Goal: Task Accomplishment & Management: Complete application form

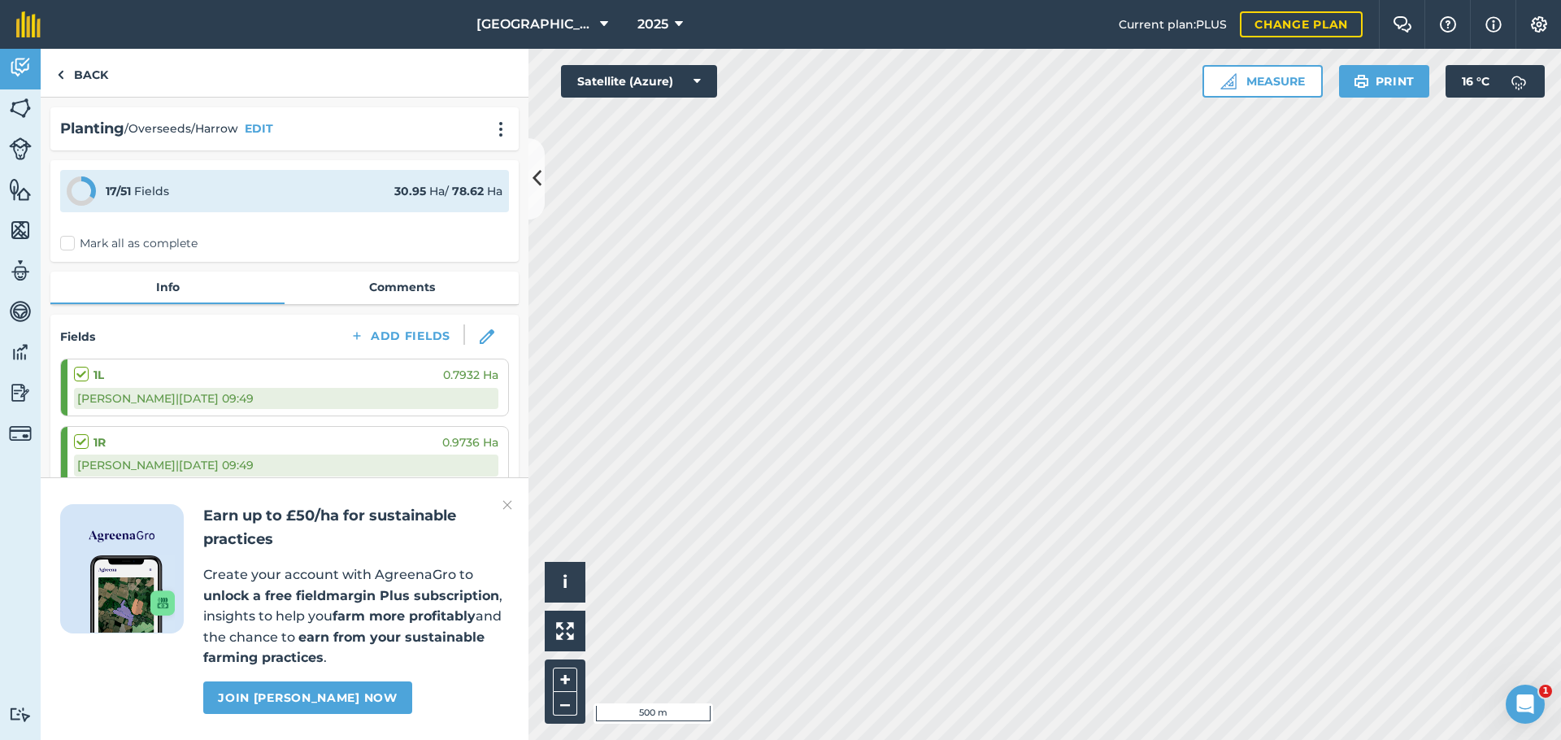
click at [498, 508] on h2 "Earn up to £50/ha for sustainable practices" at bounding box center [356, 527] width 306 height 47
click at [504, 507] on img at bounding box center [507, 505] width 10 height 20
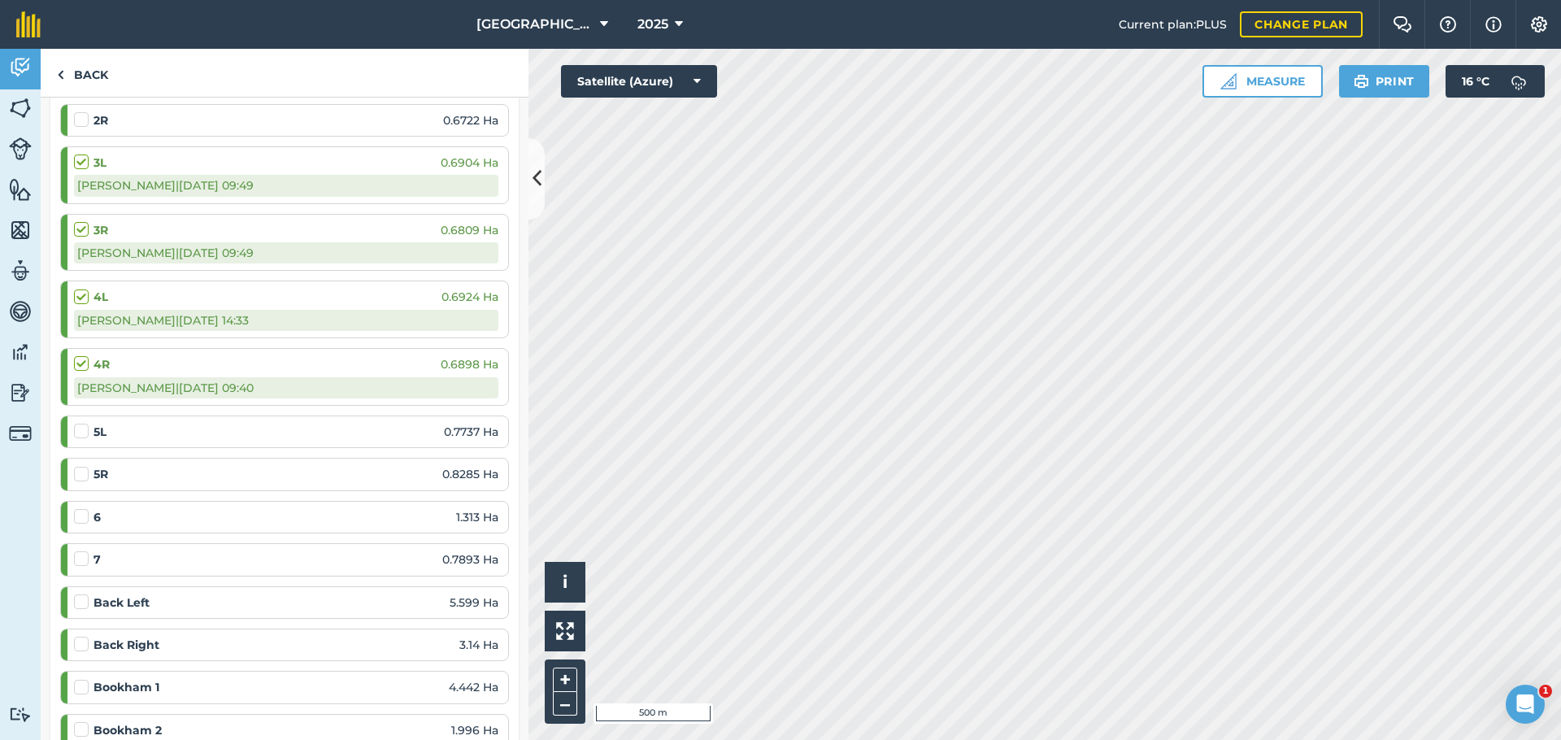
scroll to position [459, 0]
click at [88, 506] on label at bounding box center [84, 506] width 20 height 0
click at [85, 506] on input "checkbox" at bounding box center [79, 511] width 11 height 11
checkbox input "false"
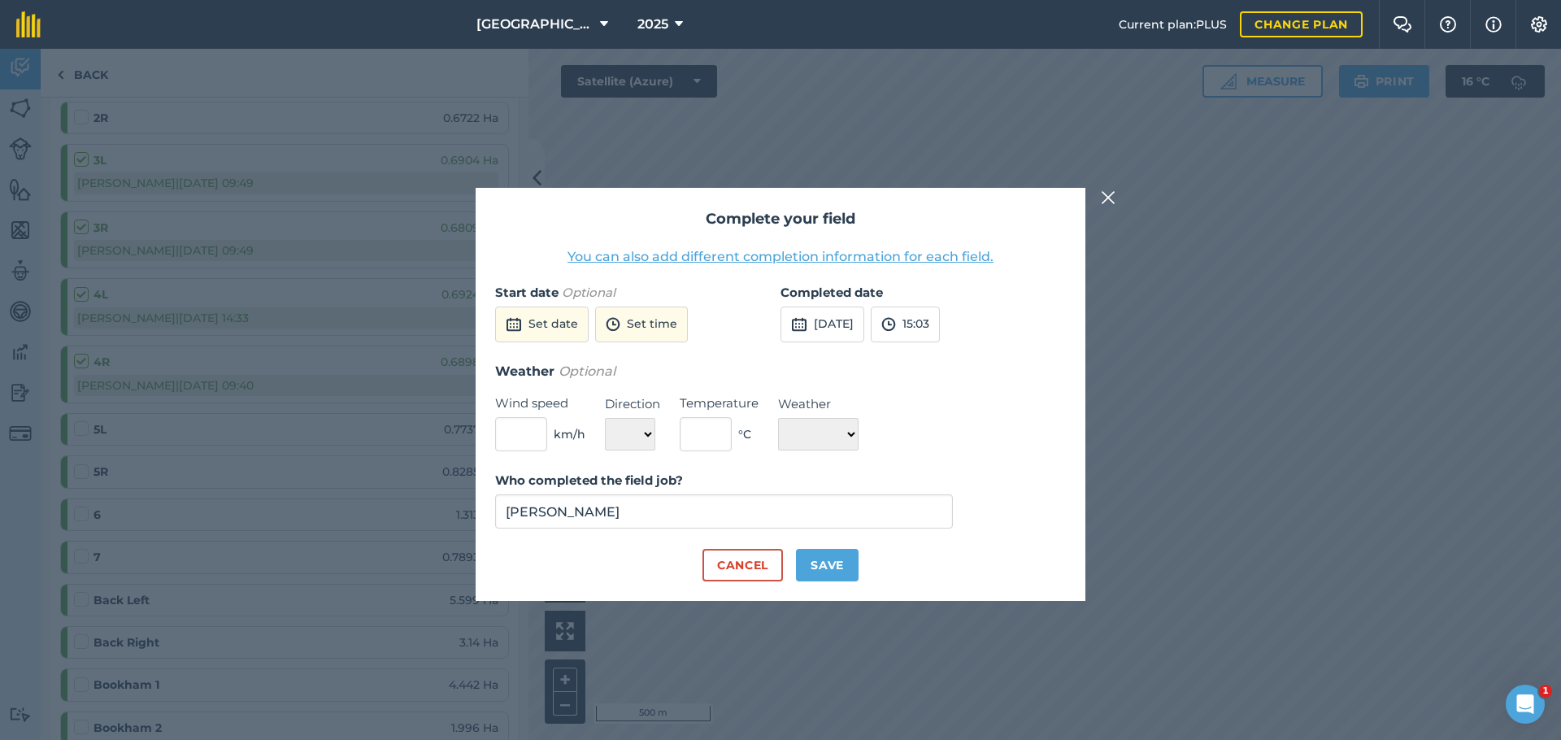
click at [702, 532] on div "Who completed the field job? [PERSON_NAME]" at bounding box center [780, 510] width 571 height 78
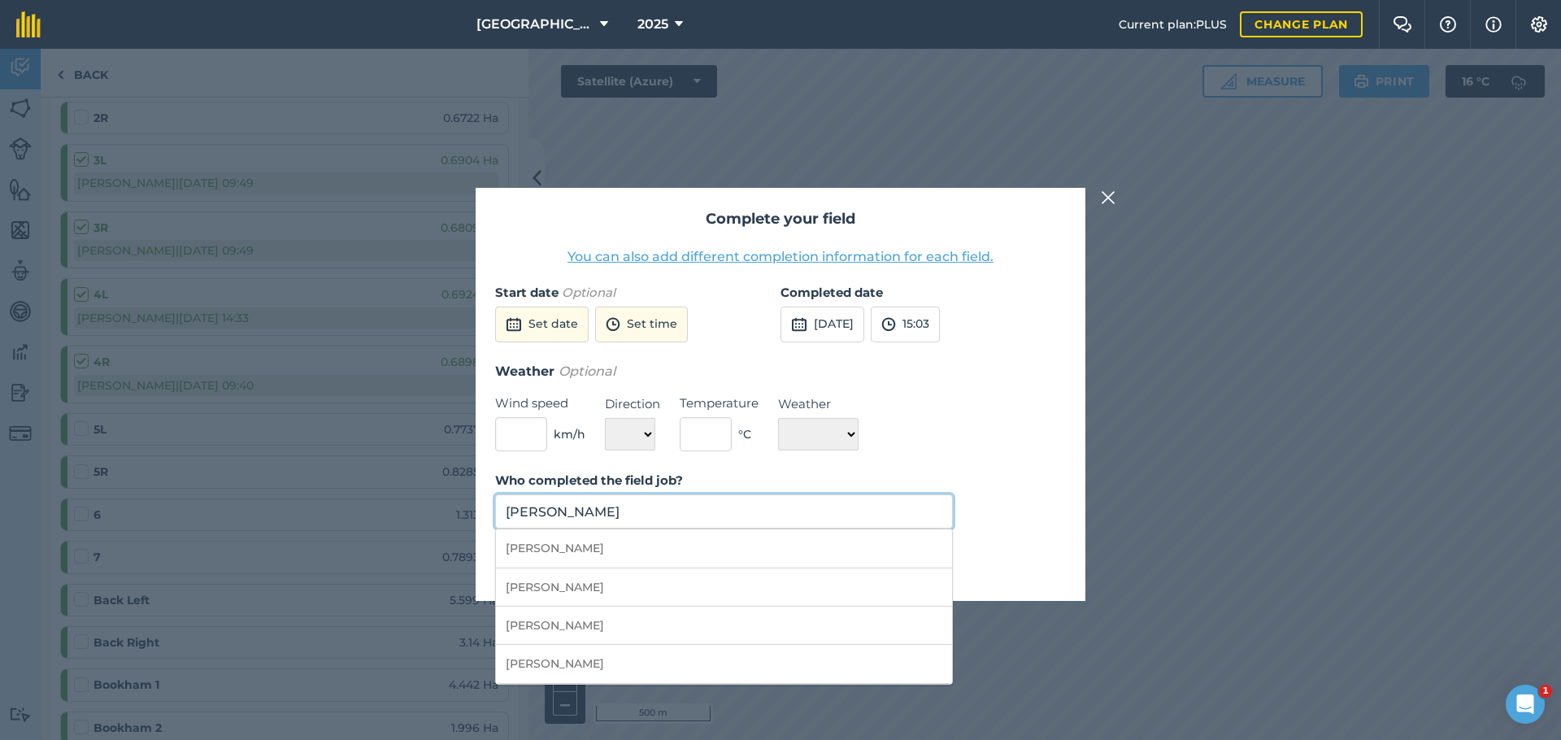
drag, startPoint x: 697, startPoint y: 507, endPoint x: 686, endPoint y: 510, distance: 10.8
click at [697, 508] on input "[PERSON_NAME]" at bounding box center [724, 511] width 458 height 34
click at [645, 579] on li "[PERSON_NAME]" at bounding box center [724, 587] width 456 height 38
type input "[PERSON_NAME]"
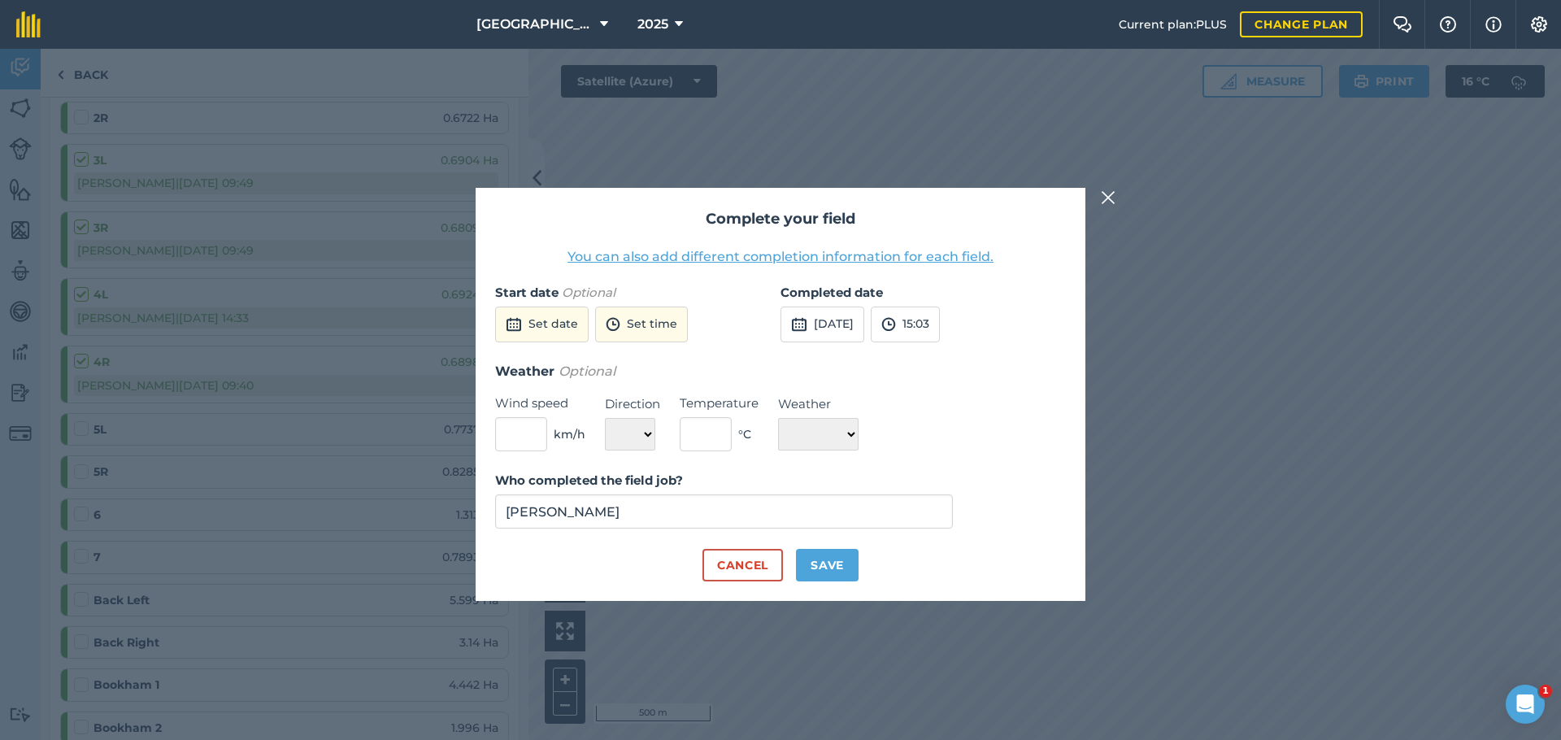
click at [841, 560] on button "Save" at bounding box center [827, 565] width 63 height 33
checkbox input "true"
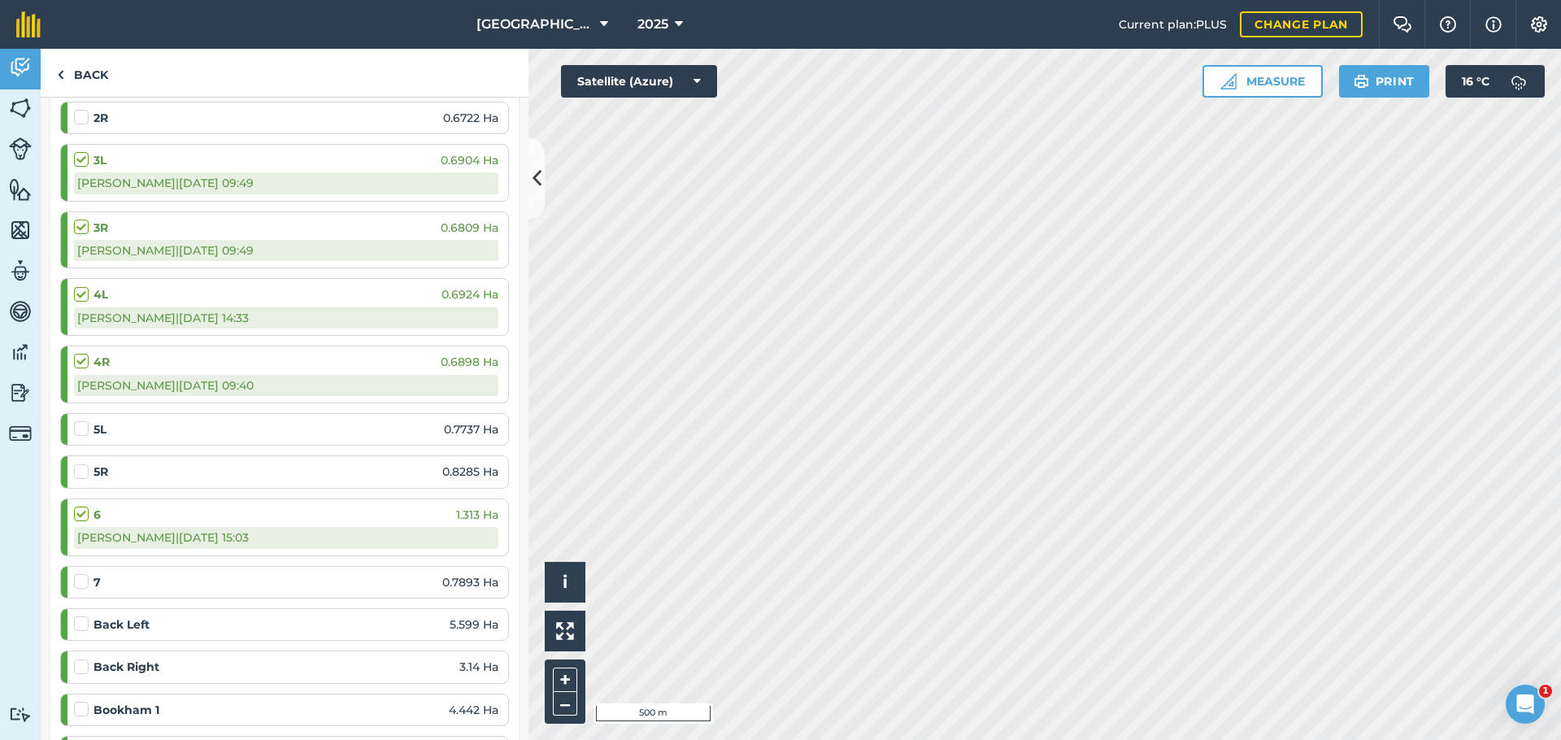
click at [87, 573] on label at bounding box center [84, 573] width 20 height 0
click at [85, 580] on input "checkbox" at bounding box center [79, 578] width 11 height 11
checkbox input "false"
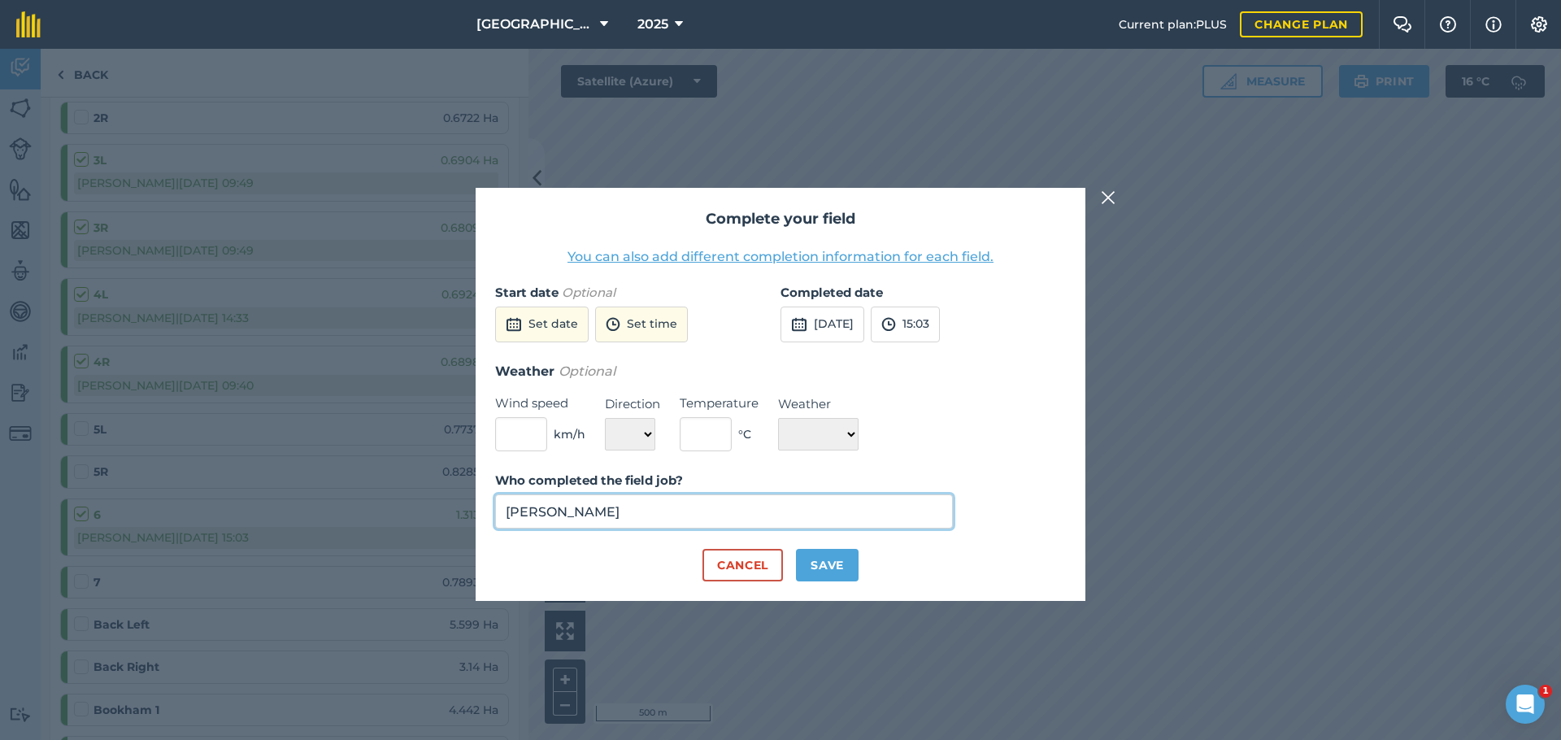
click at [732, 514] on input "[PERSON_NAME]" at bounding box center [724, 511] width 458 height 34
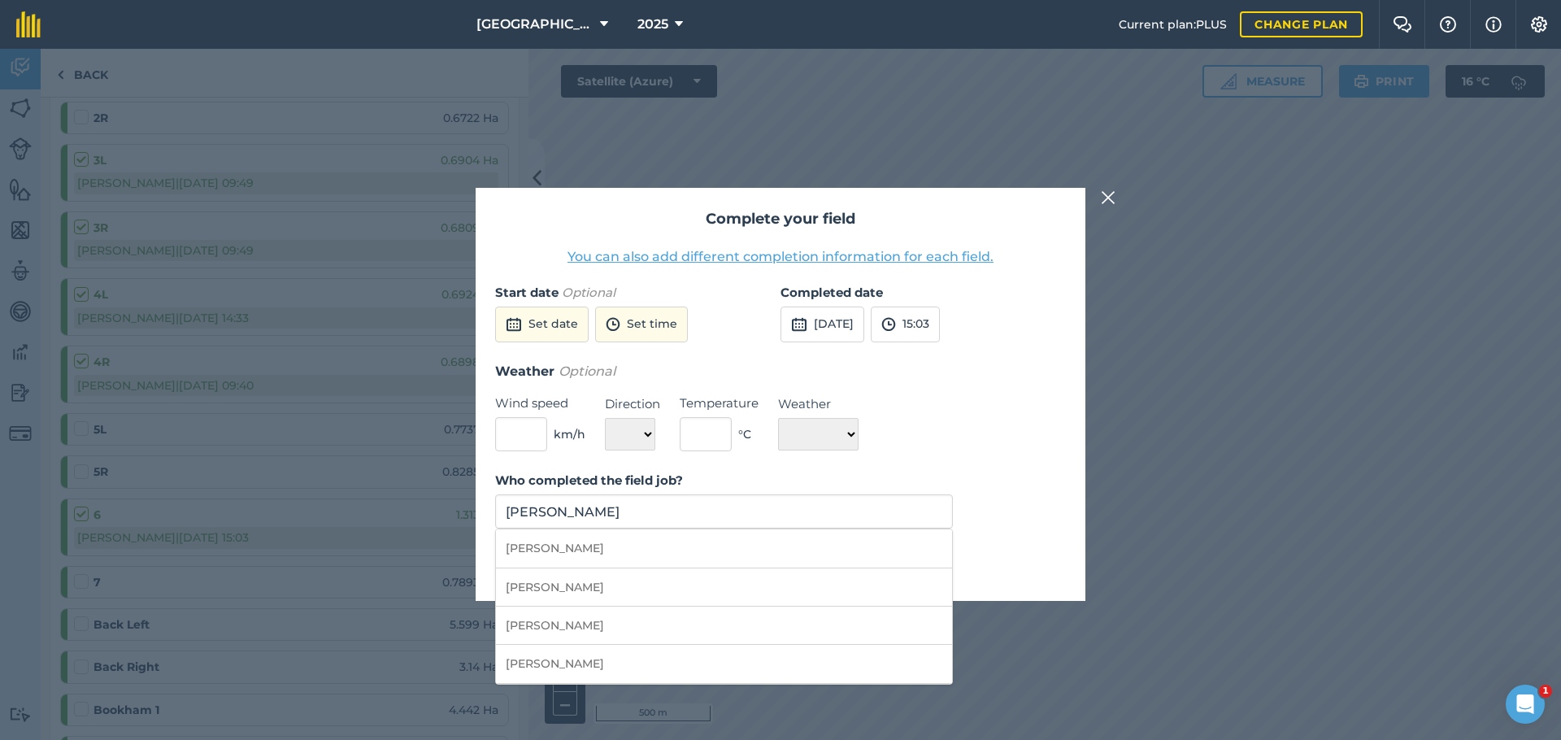
click at [628, 577] on li "[PERSON_NAME]" at bounding box center [724, 587] width 456 height 38
type input "[PERSON_NAME]"
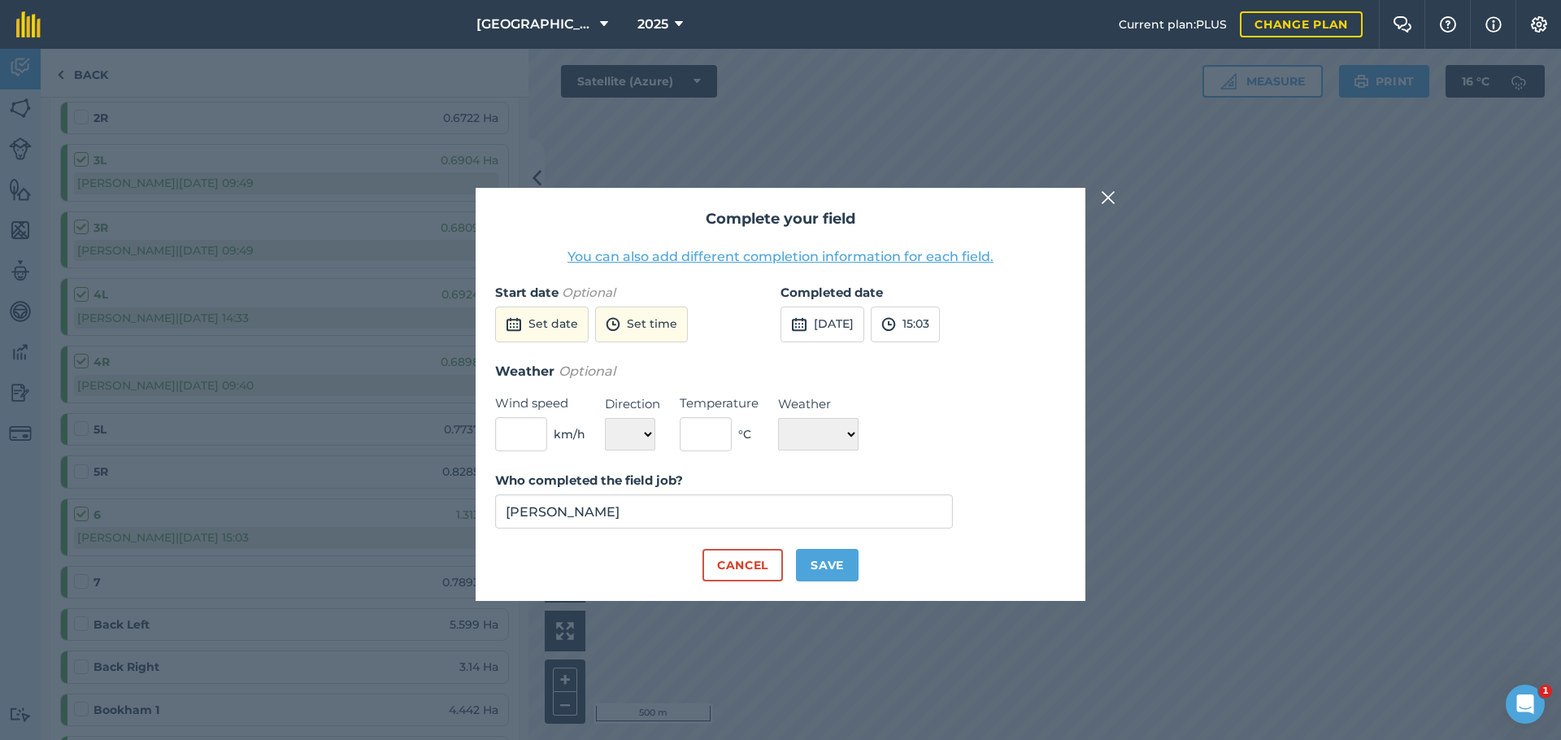
click at [857, 569] on button "Save" at bounding box center [827, 565] width 63 height 33
checkbox input "true"
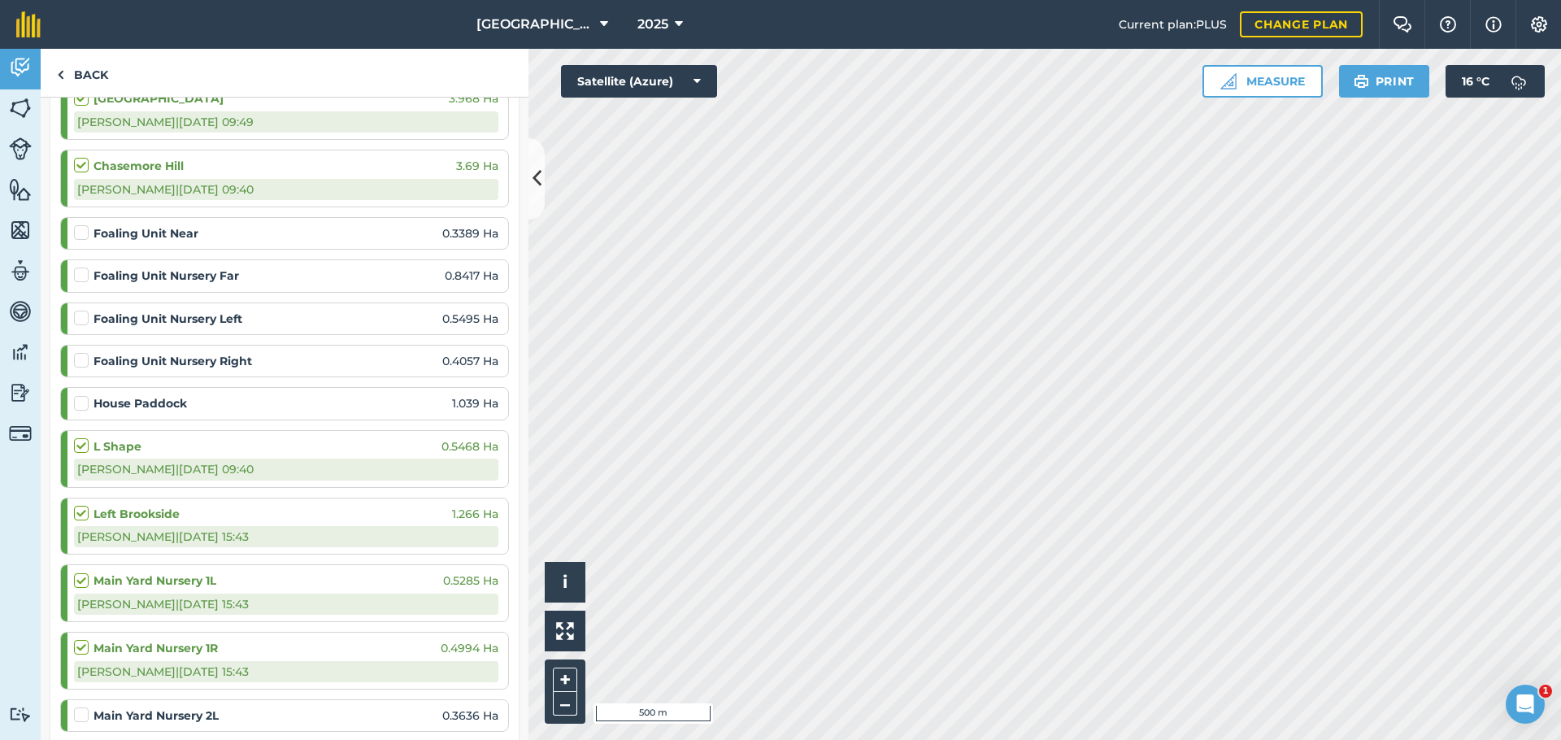
scroll to position [1246, 0]
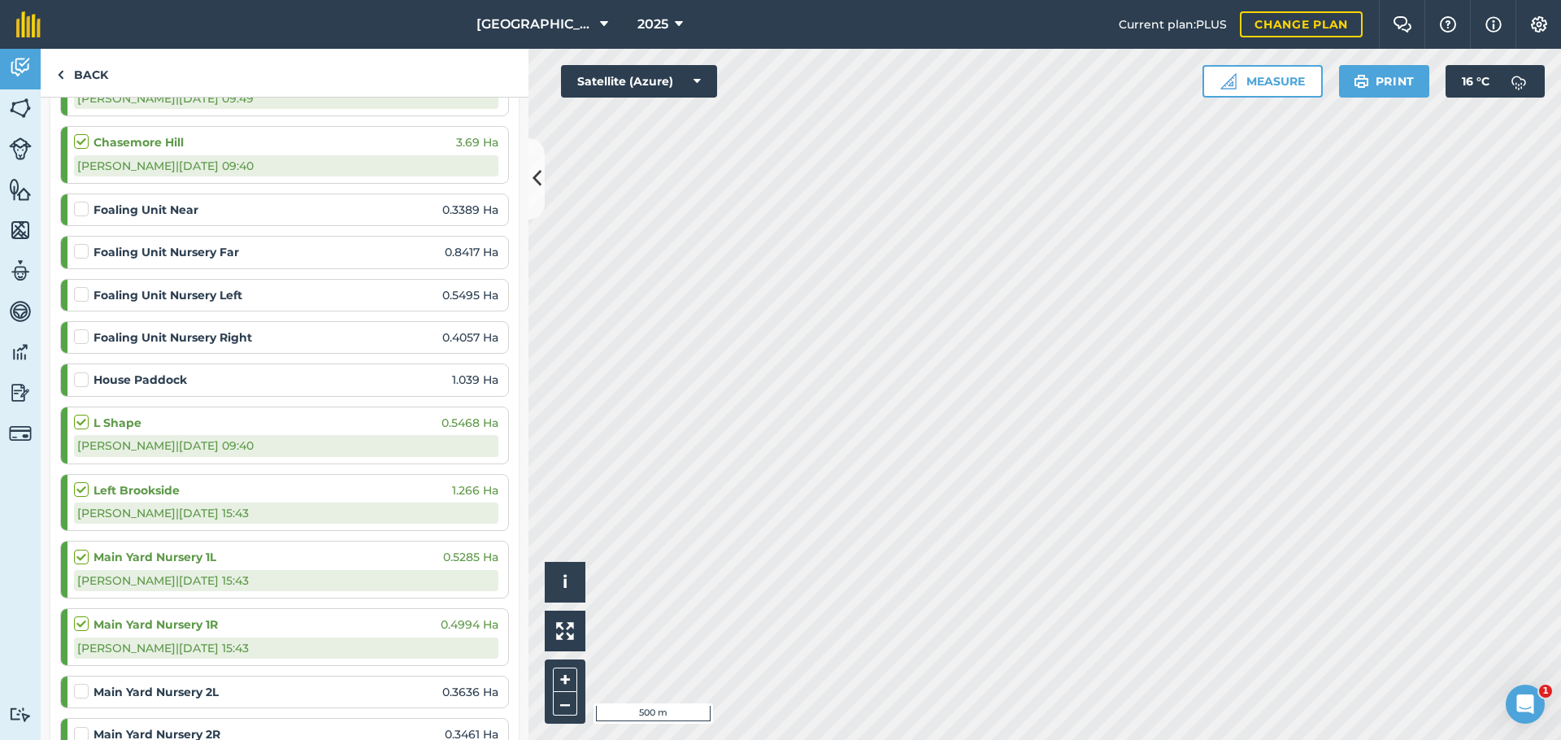
click at [96, 371] on strong "House Paddock" at bounding box center [139, 380] width 93 height 18
click at [86, 372] on label at bounding box center [84, 372] width 20 height 0
click at [85, 372] on input "checkbox" at bounding box center [79, 377] width 11 height 11
checkbox input "false"
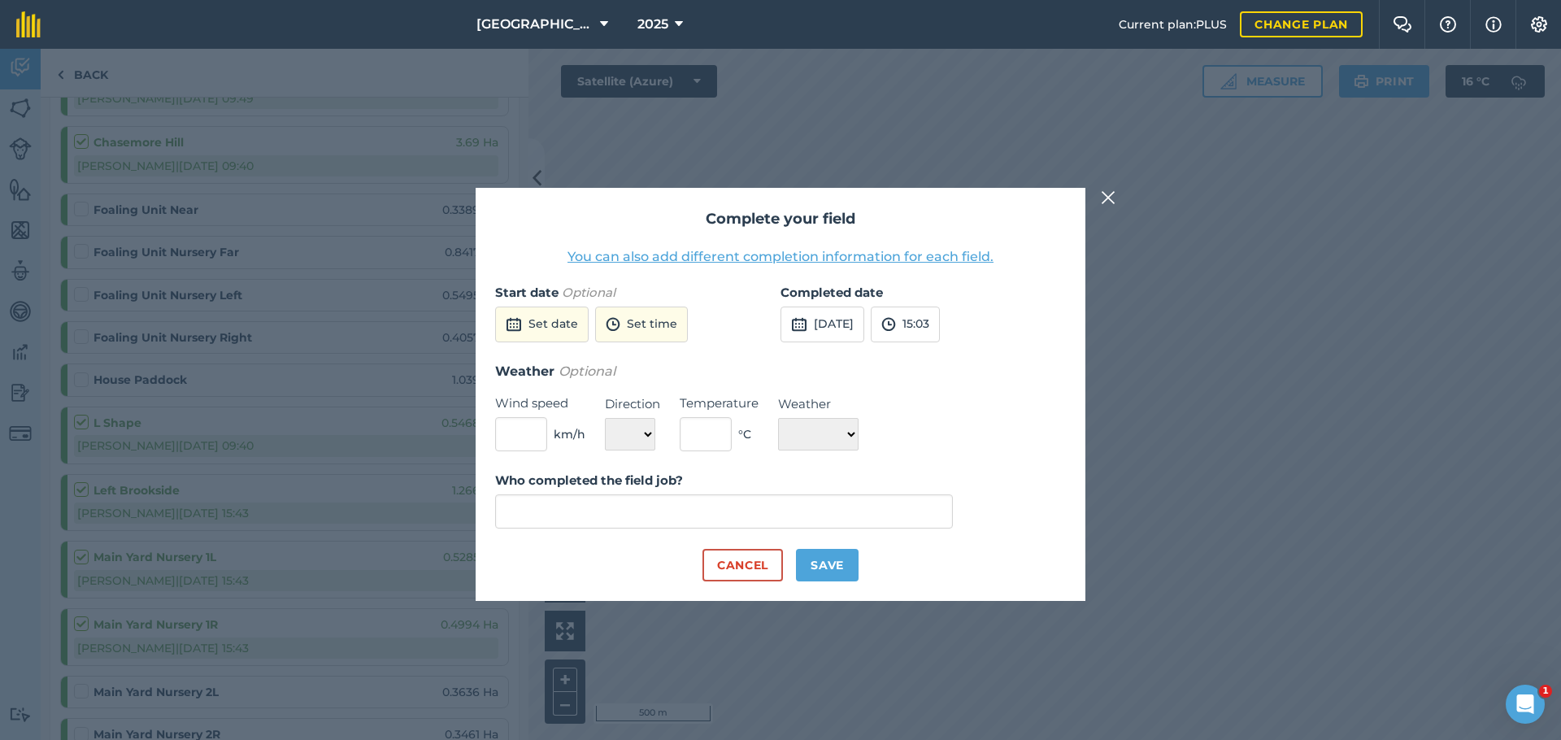
type input "[PERSON_NAME]"
click at [833, 567] on button "Save" at bounding box center [827, 565] width 63 height 33
checkbox input "true"
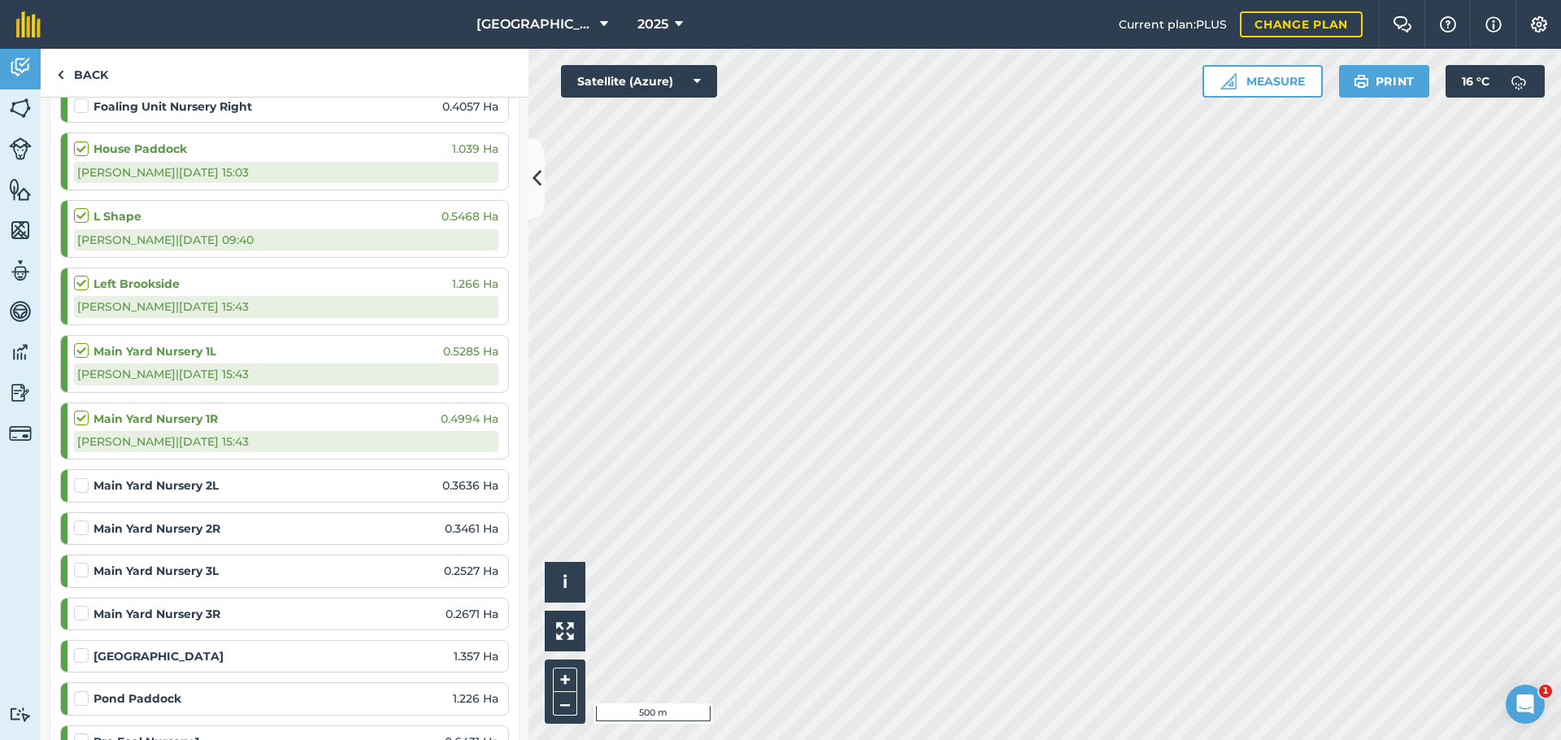
scroll to position [1516, 0]
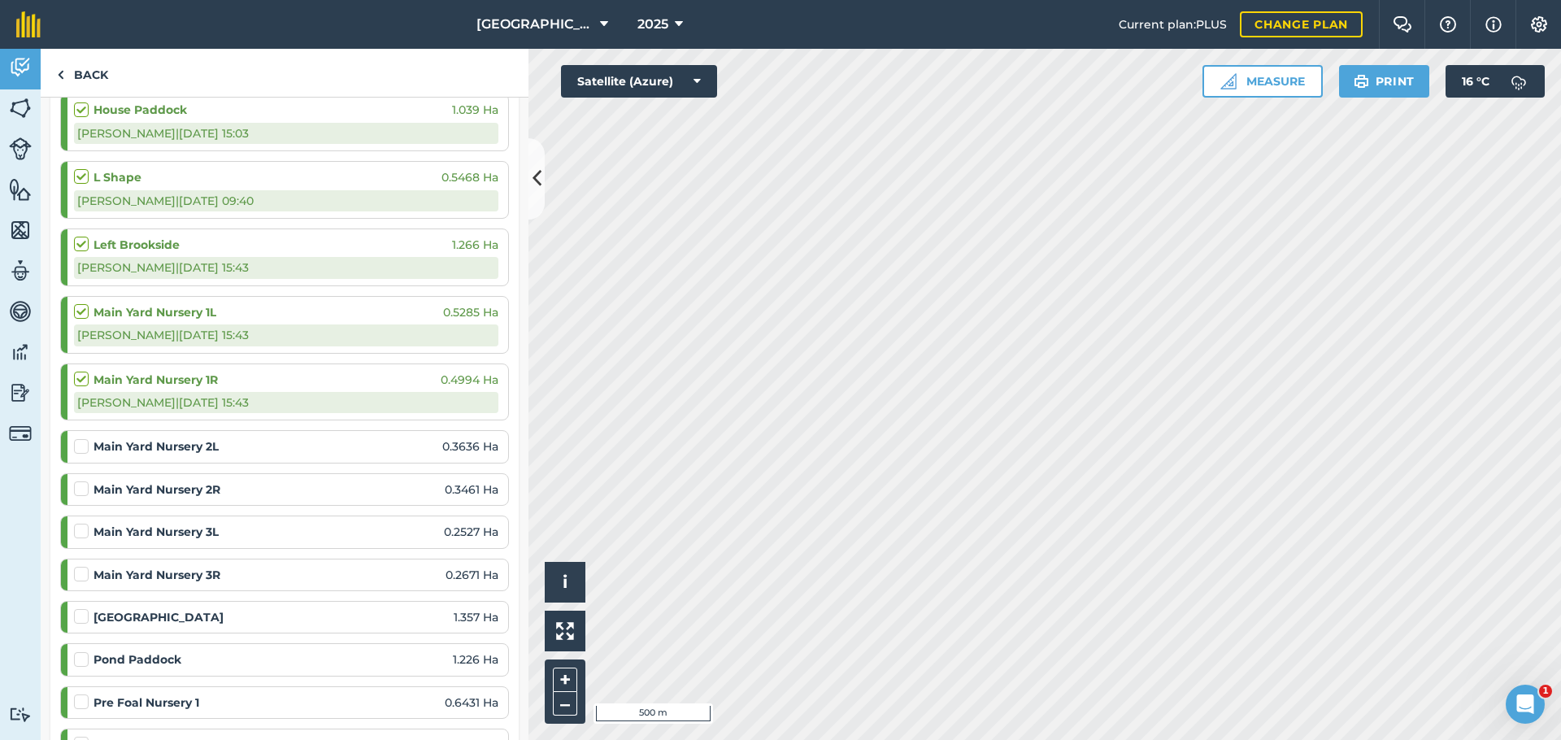
click at [85, 438] on label at bounding box center [84, 438] width 20 height 0
click at [85, 438] on input "checkbox" at bounding box center [79, 443] width 11 height 11
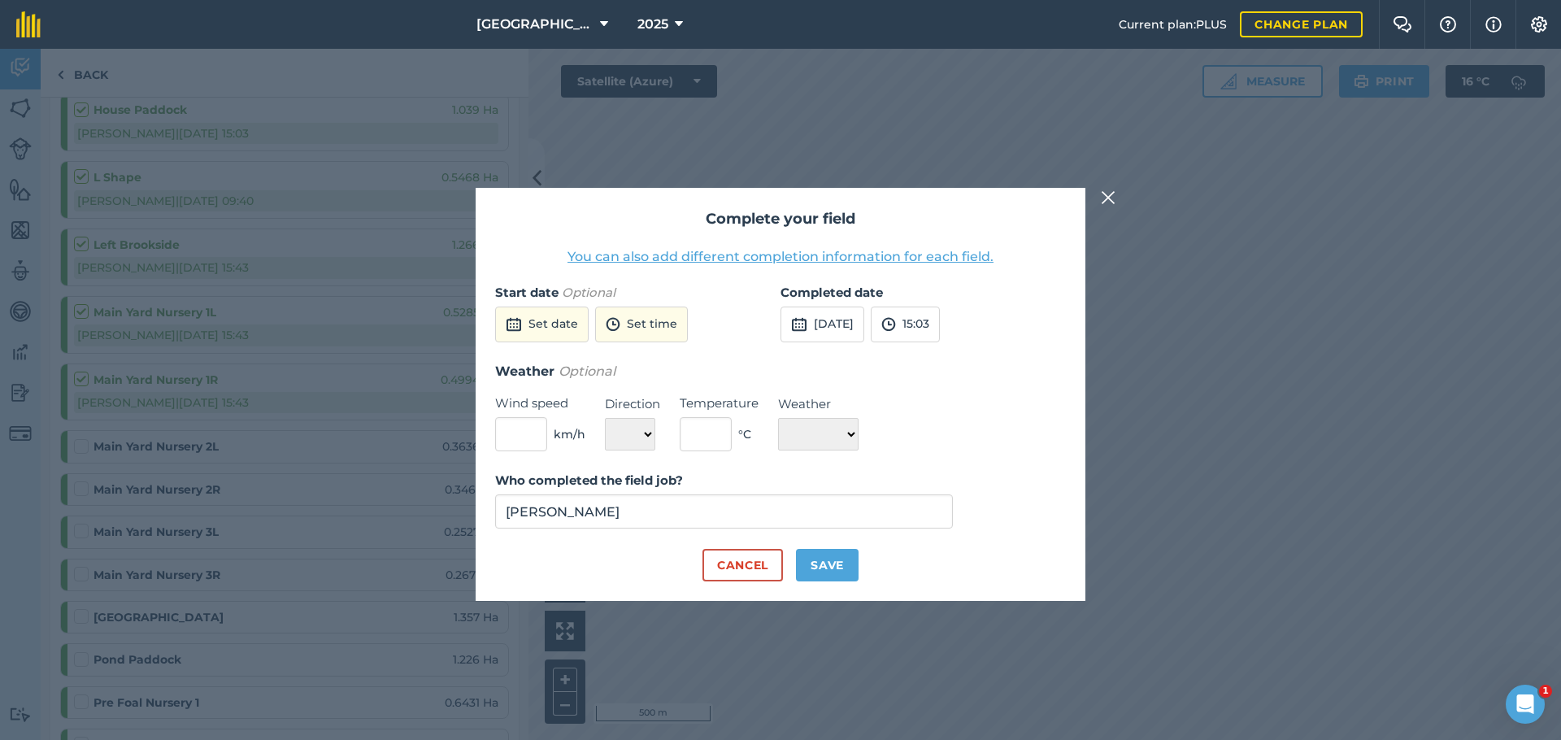
click at [824, 561] on button "Save" at bounding box center [827, 565] width 63 height 33
checkbox input "true"
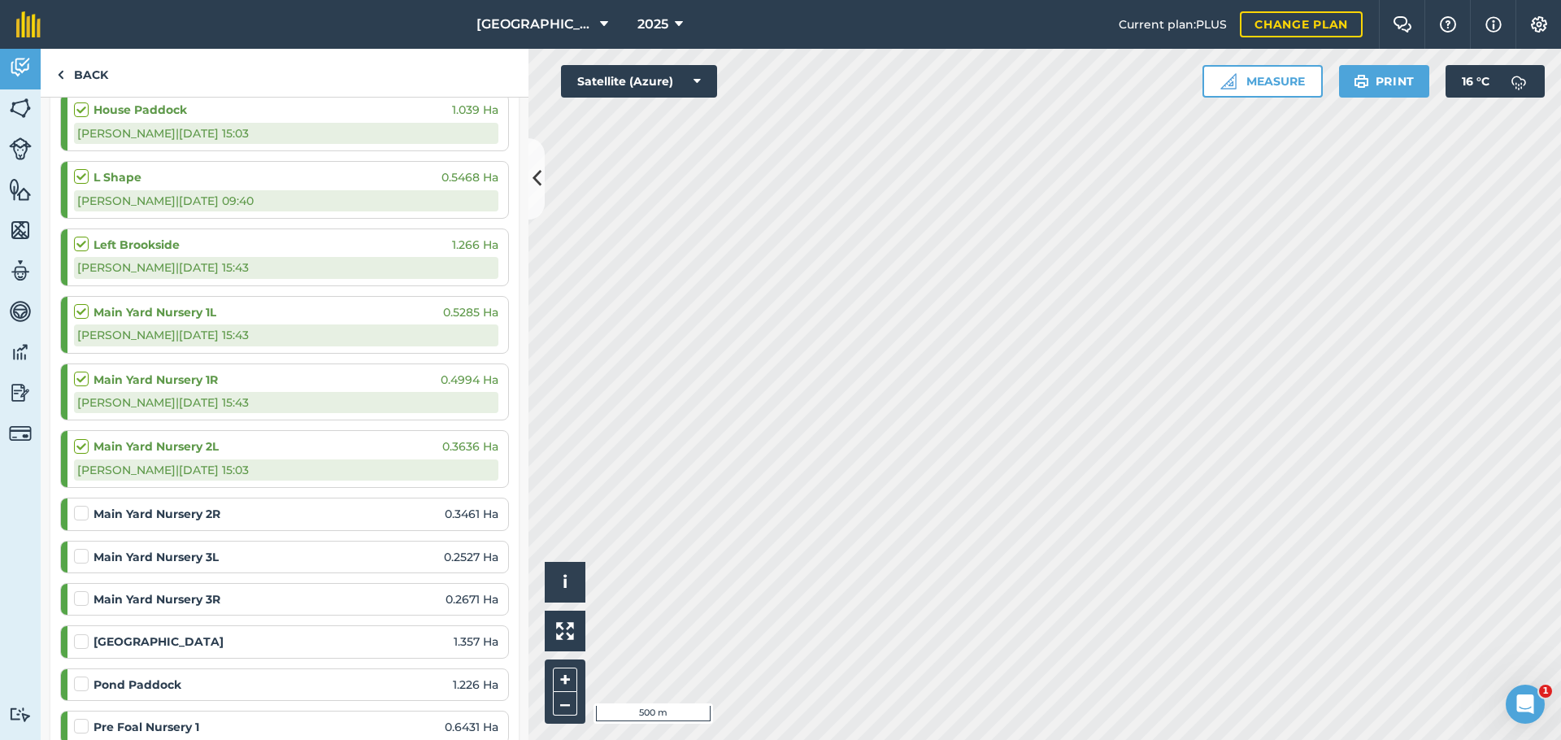
click at [81, 505] on label at bounding box center [84, 505] width 20 height 0
click at [81, 505] on input "checkbox" at bounding box center [79, 510] width 11 height 11
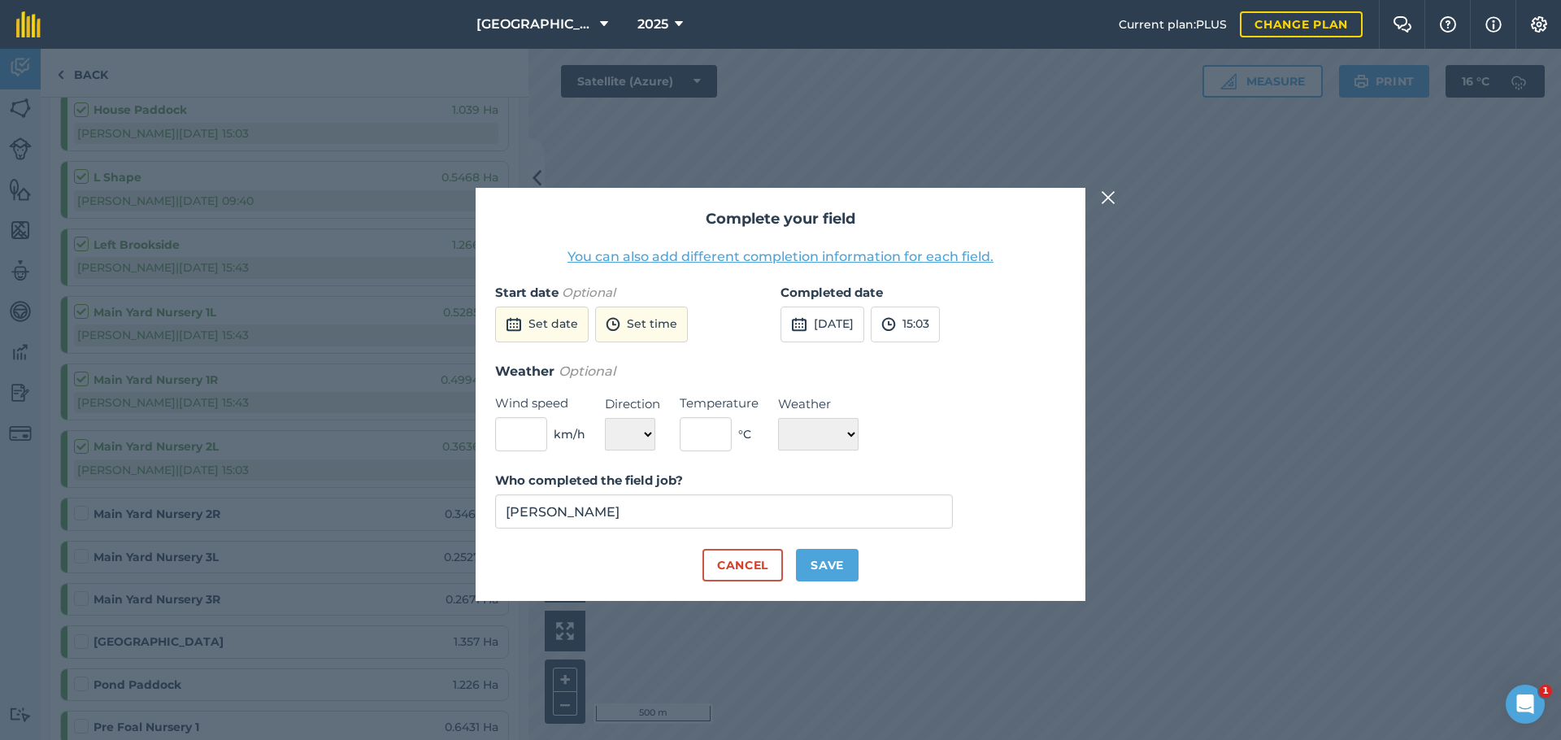
click at [802, 567] on button "Save" at bounding box center [827, 565] width 63 height 33
checkbox input "true"
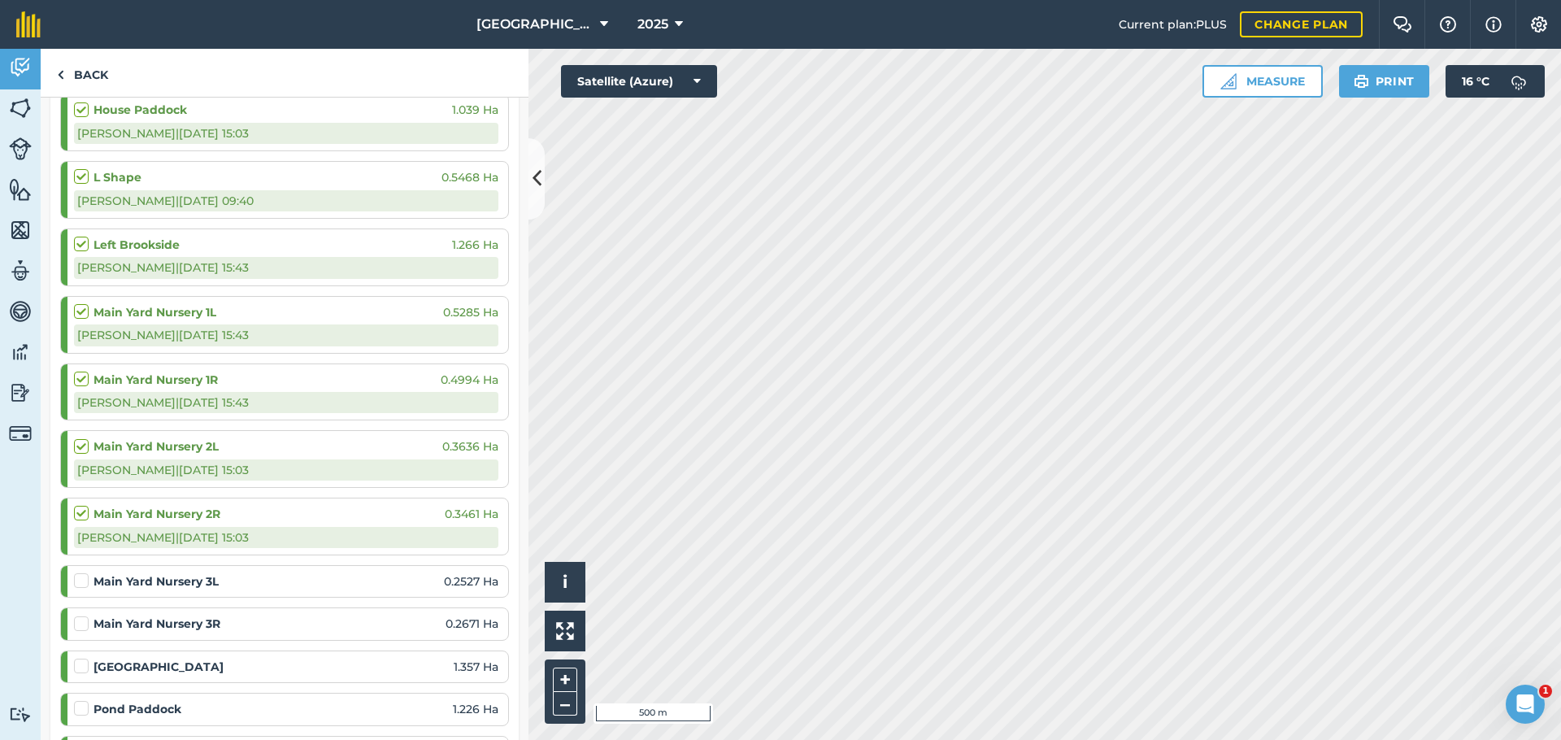
click at [84, 572] on label at bounding box center [84, 572] width 20 height 0
click at [84, 572] on input "checkbox" at bounding box center [79, 577] width 11 height 11
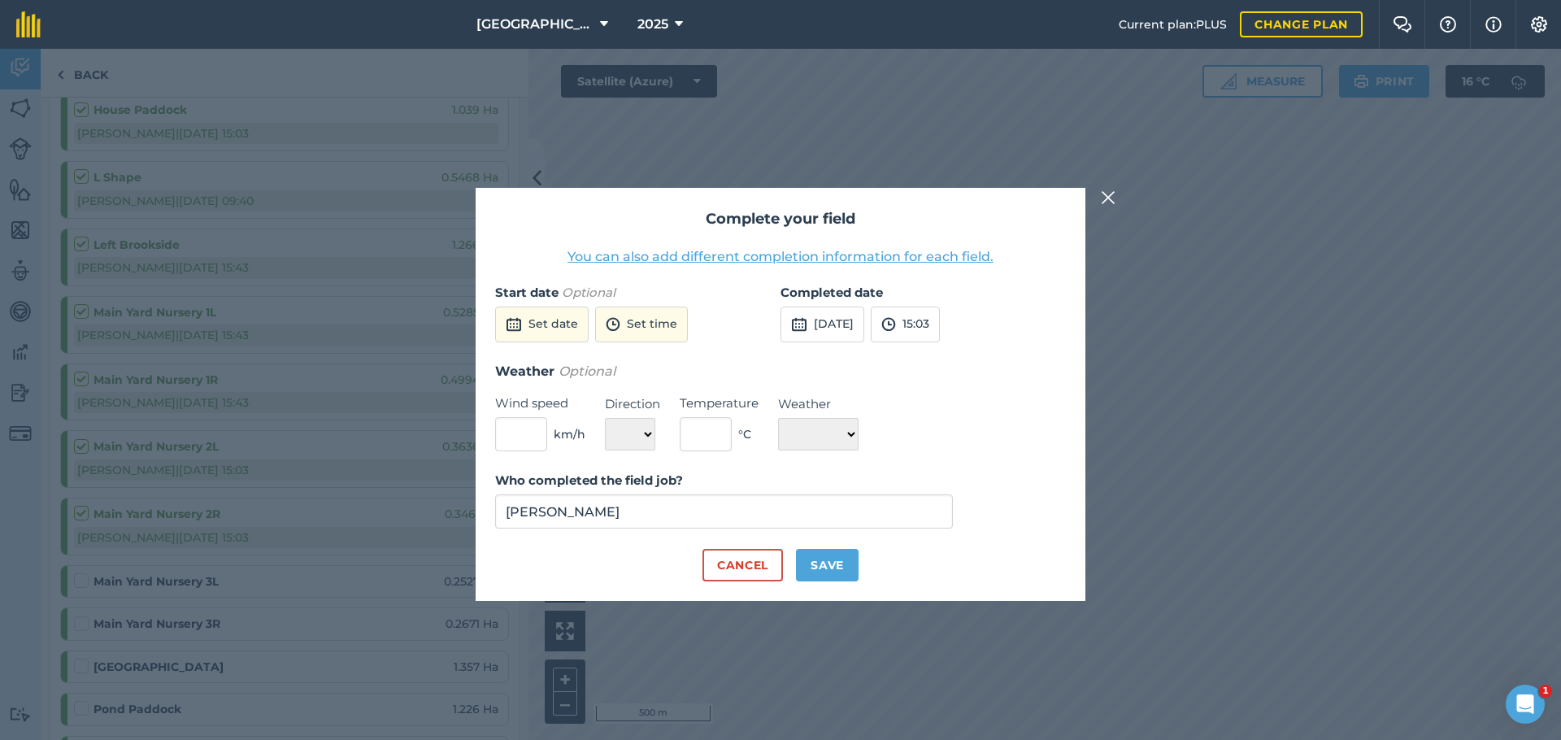
click at [851, 558] on button "Save" at bounding box center [827, 565] width 63 height 33
checkbox input "true"
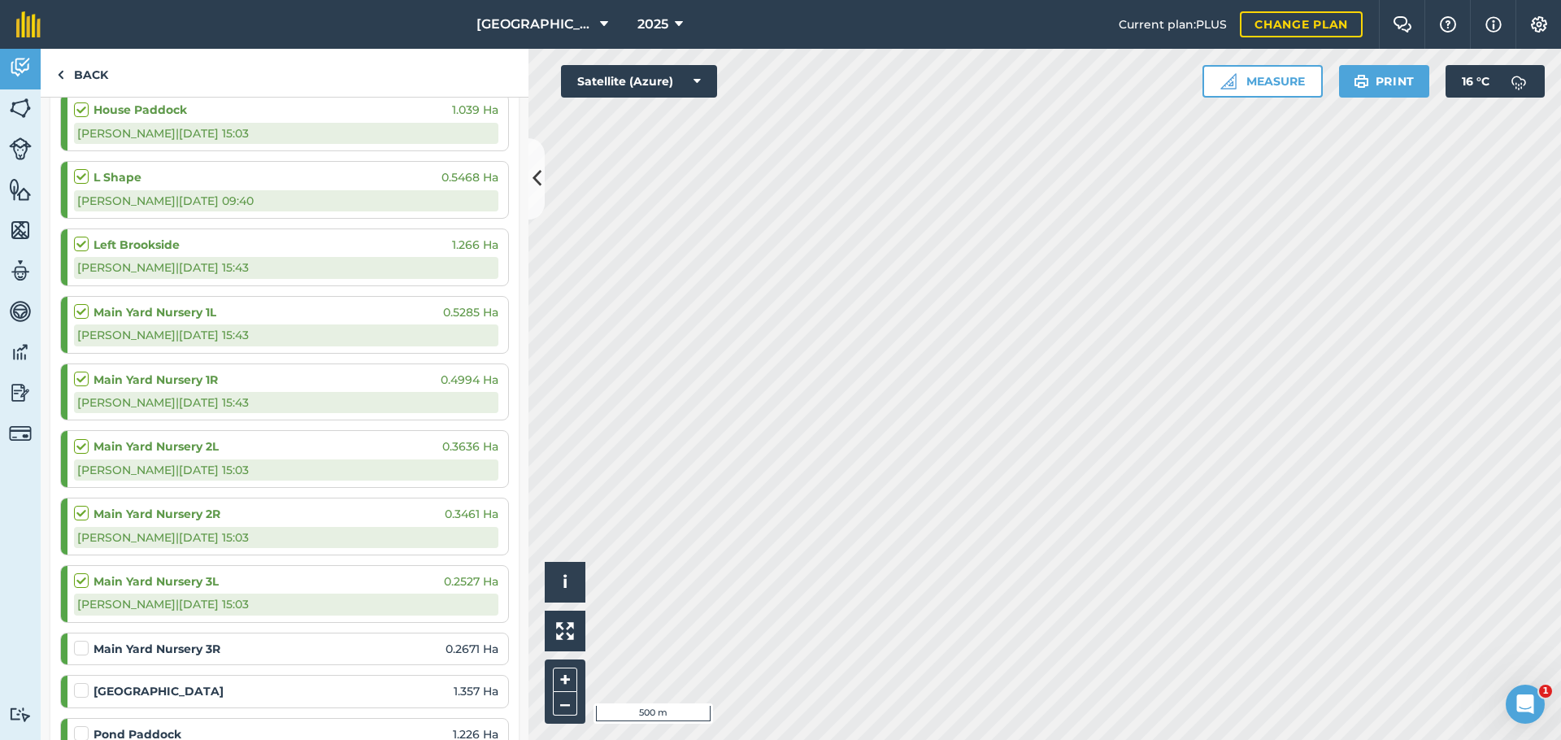
click at [89, 640] on div at bounding box center [84, 648] width 20 height 16
click at [86, 640] on label at bounding box center [84, 640] width 20 height 0
click at [85, 640] on input "checkbox" at bounding box center [79, 645] width 11 height 11
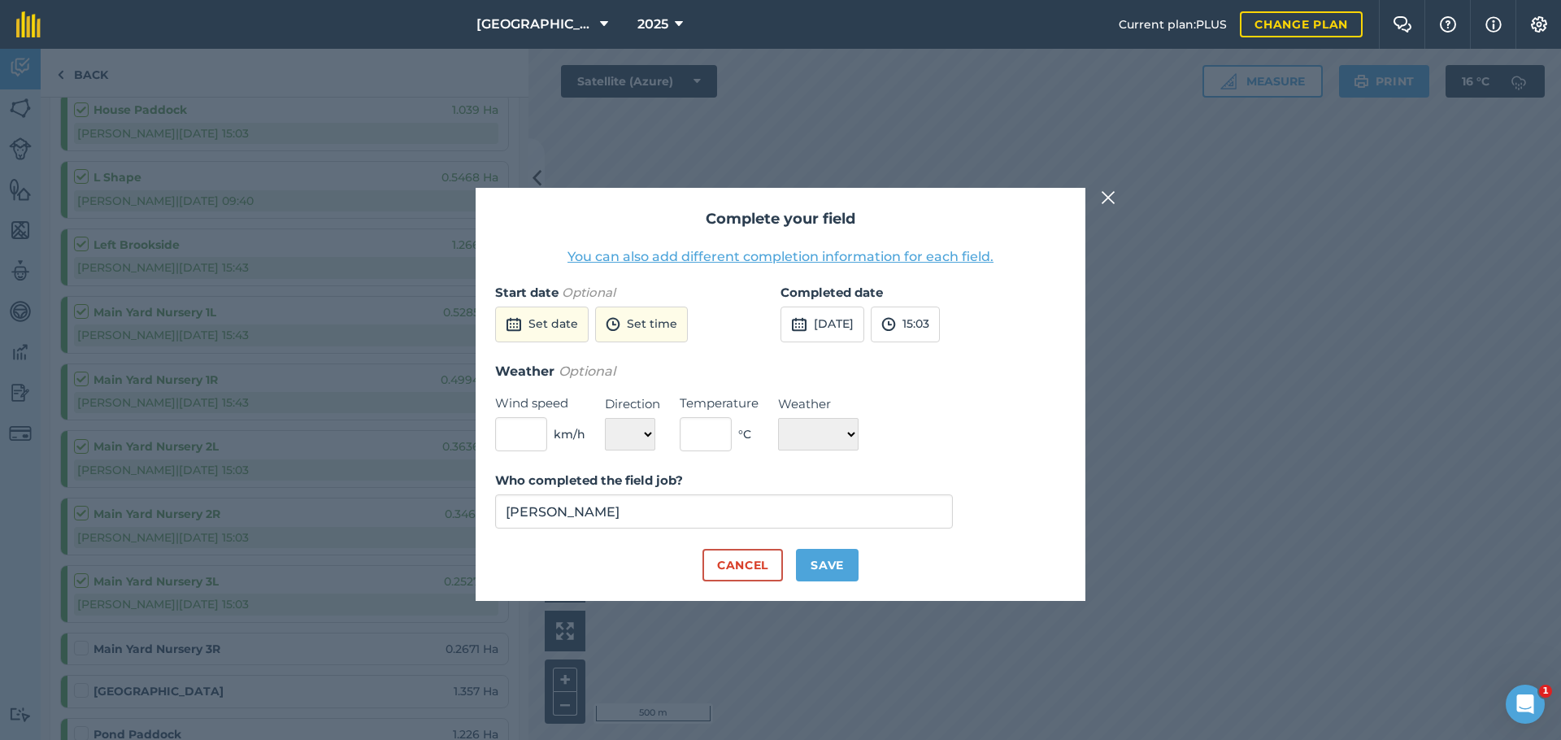
click at [854, 544] on div "Who completed the field job? [PERSON_NAME]" at bounding box center [780, 510] width 571 height 78
click at [845, 561] on button "Save" at bounding box center [827, 565] width 63 height 33
checkbox input "true"
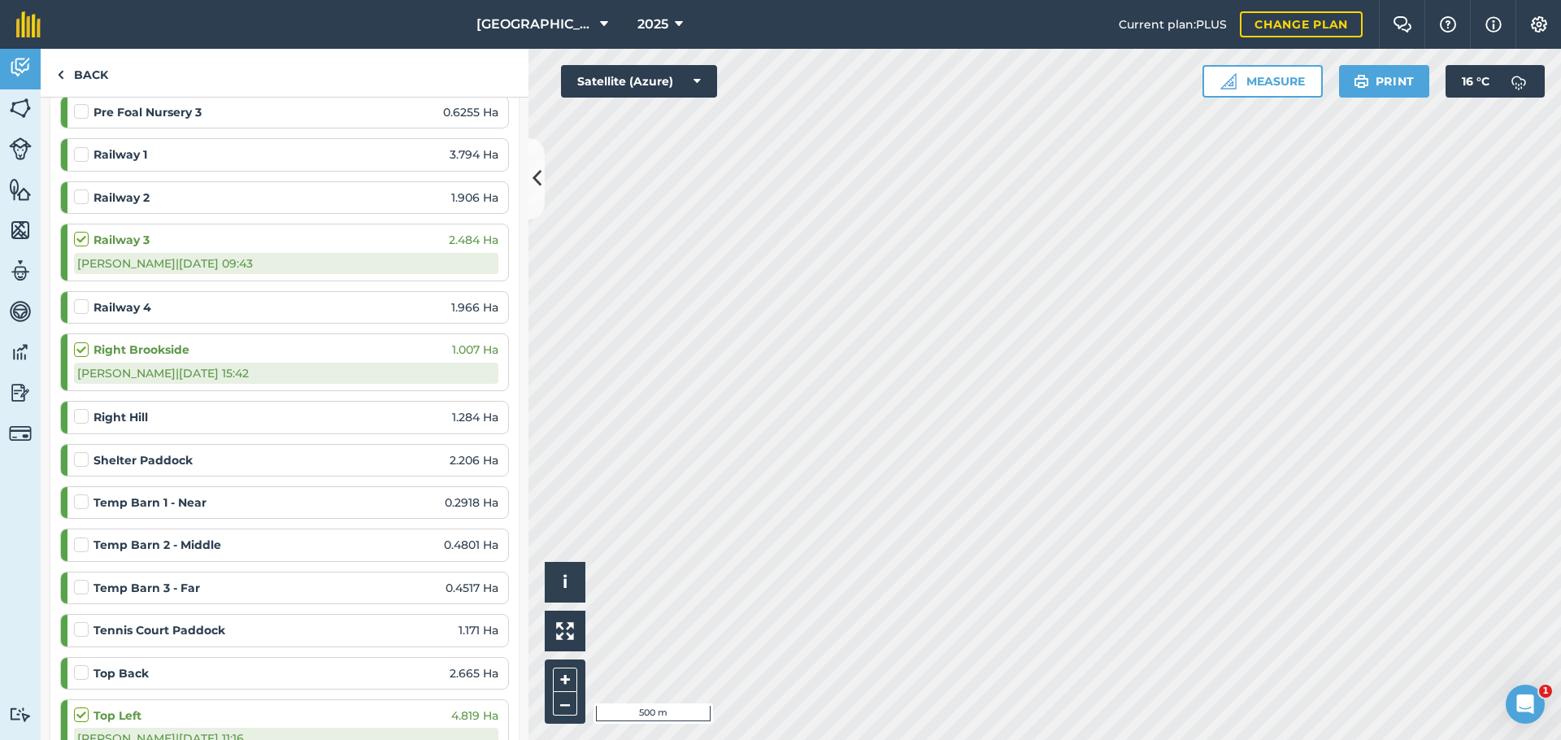
scroll to position [2292, 0]
click at [75, 492] on label at bounding box center [84, 492] width 20 height 0
click at [75, 492] on input "checkbox" at bounding box center [79, 497] width 11 height 11
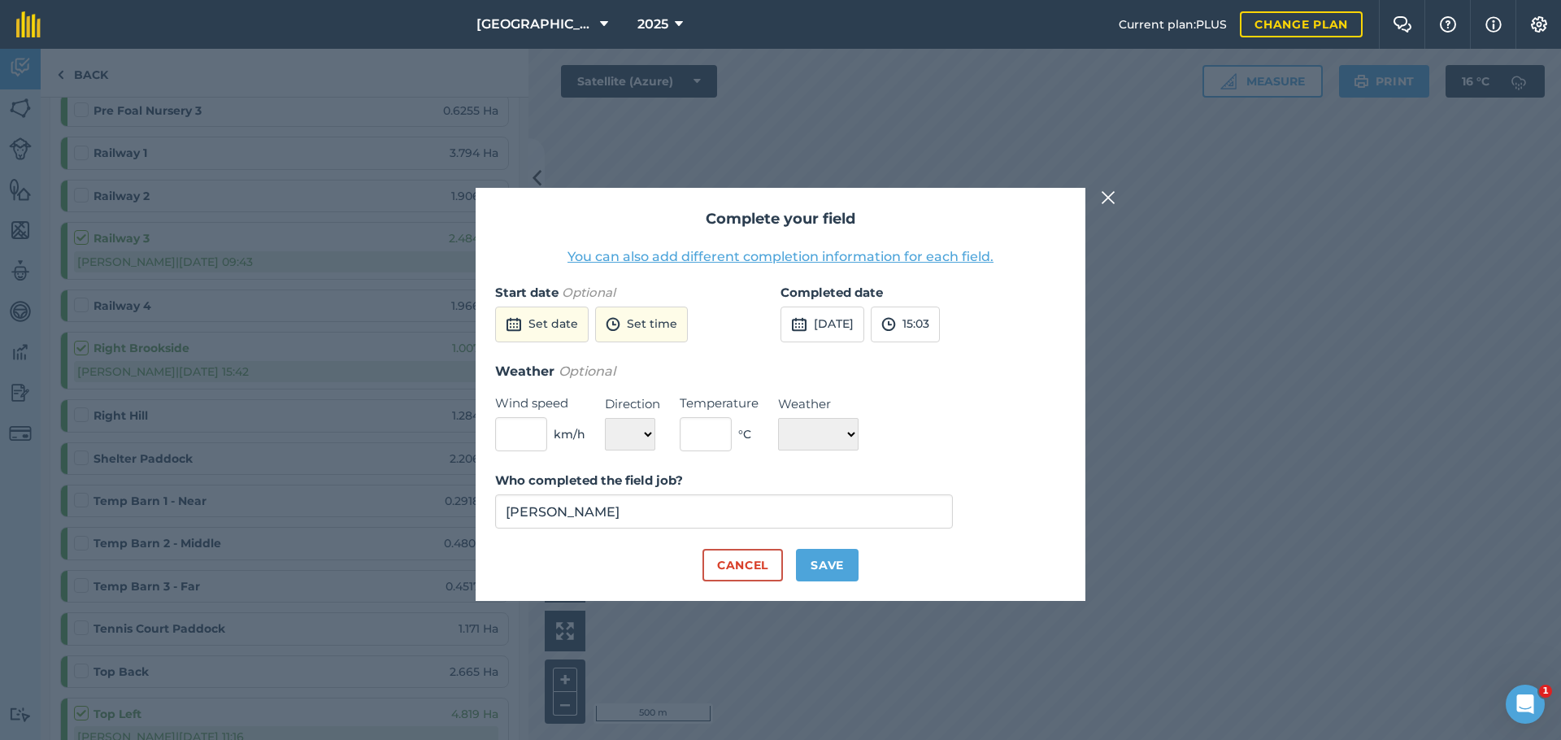
click at [830, 558] on button "Save" at bounding box center [827, 565] width 63 height 33
checkbox input "true"
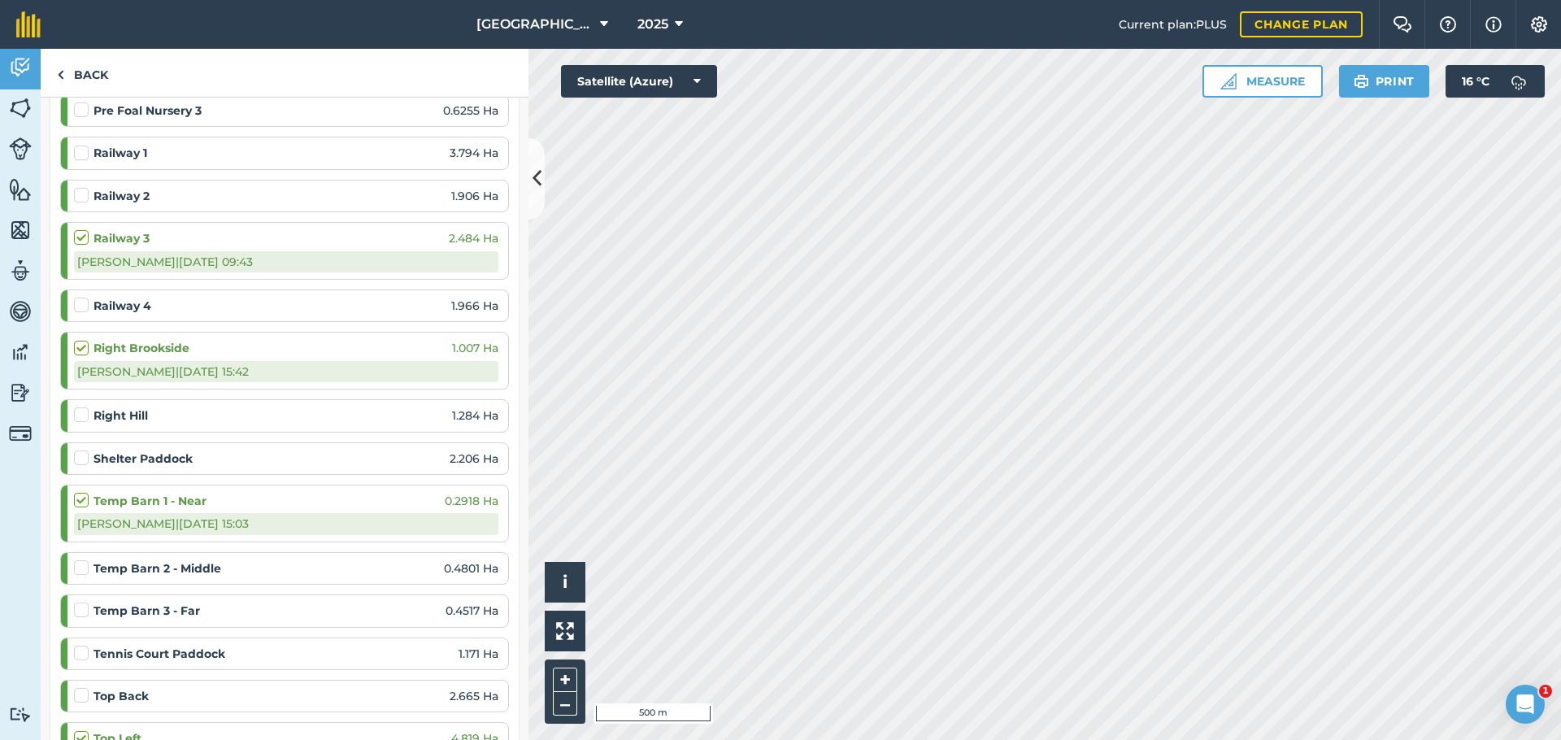
click at [78, 559] on label at bounding box center [84, 559] width 20 height 0
click at [78, 559] on input "checkbox" at bounding box center [79, 564] width 11 height 11
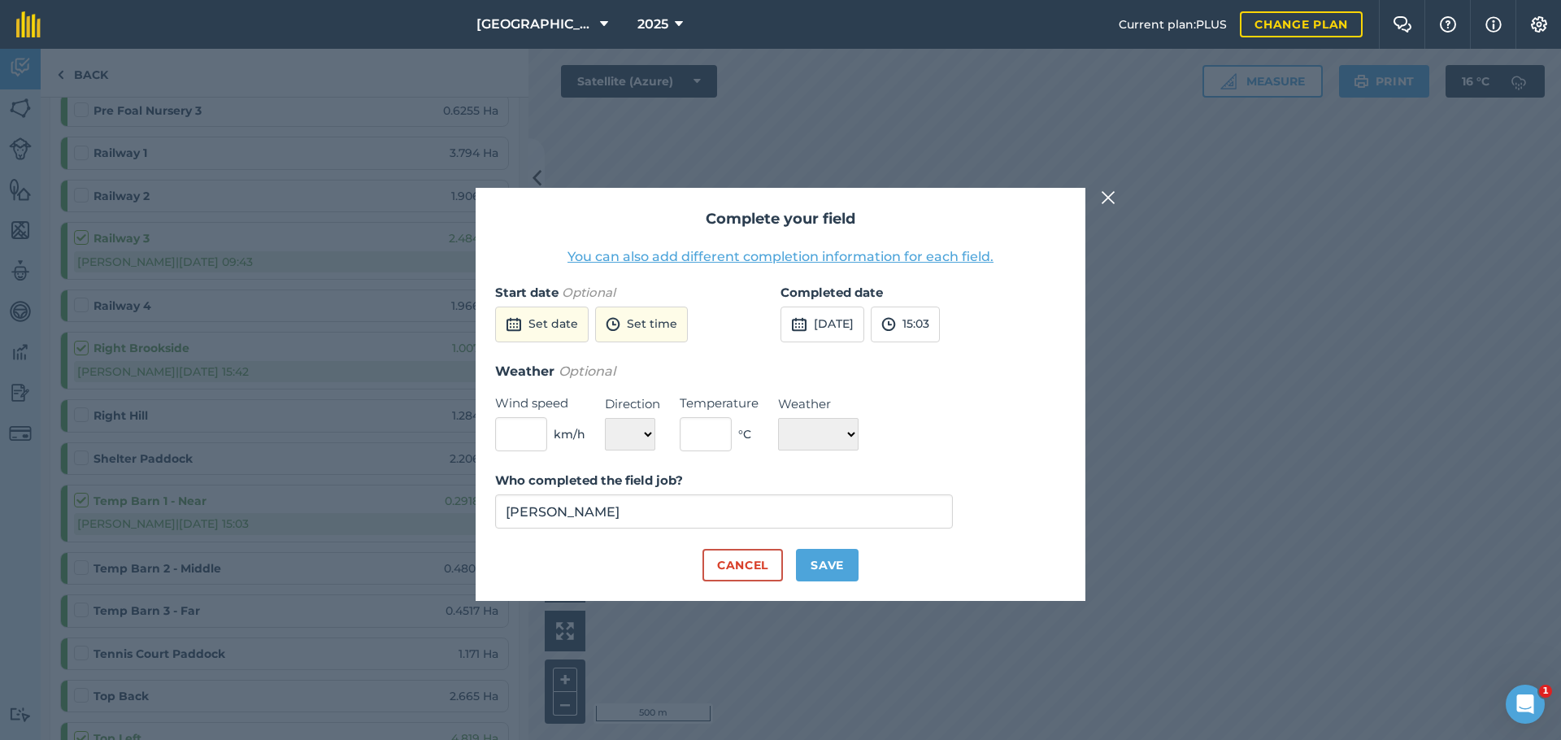
click at [825, 558] on button "Save" at bounding box center [827, 565] width 63 height 33
checkbox input "true"
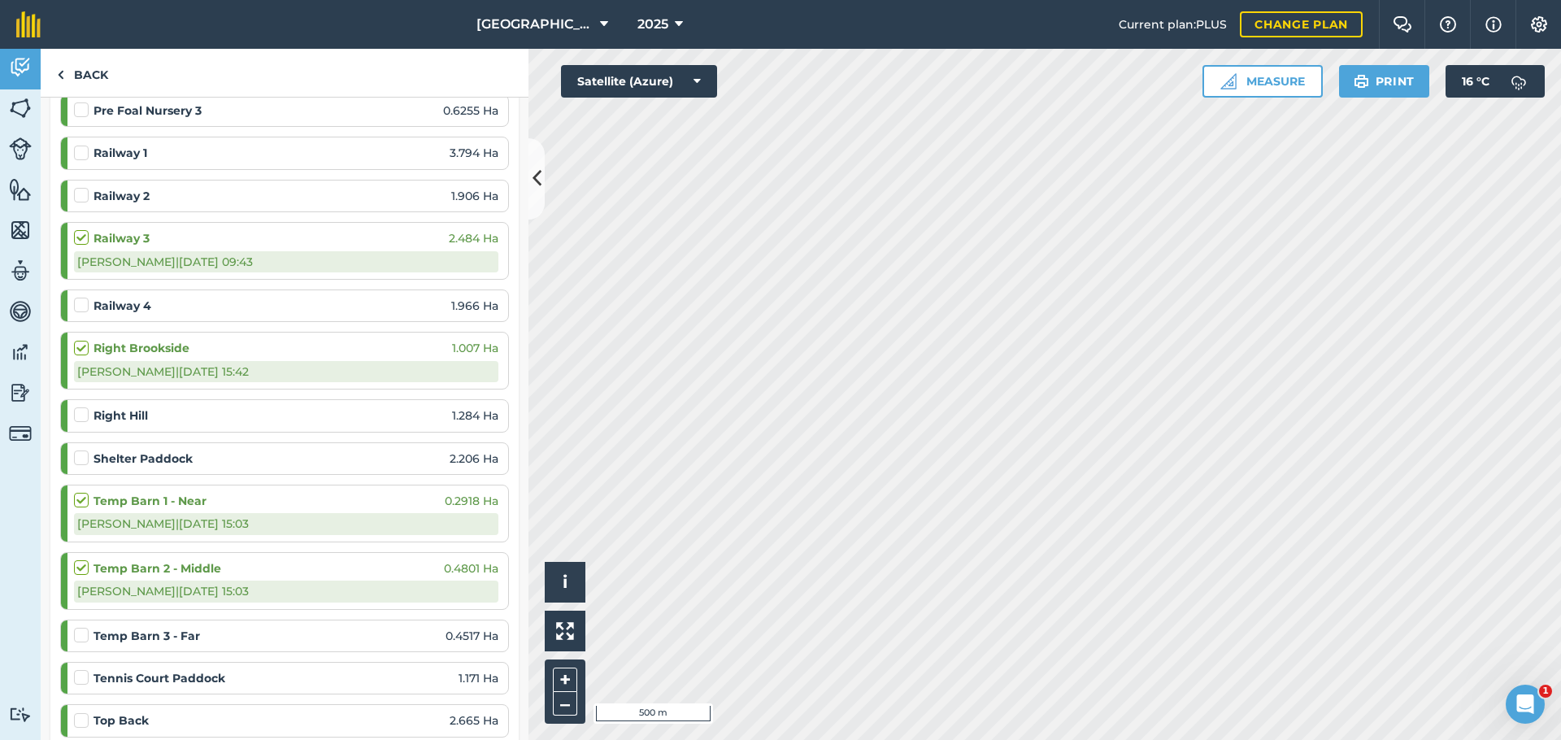
click at [89, 627] on div at bounding box center [84, 635] width 20 height 16
click at [88, 627] on label at bounding box center [84, 627] width 20 height 0
click at [85, 627] on input "checkbox" at bounding box center [79, 632] width 11 height 11
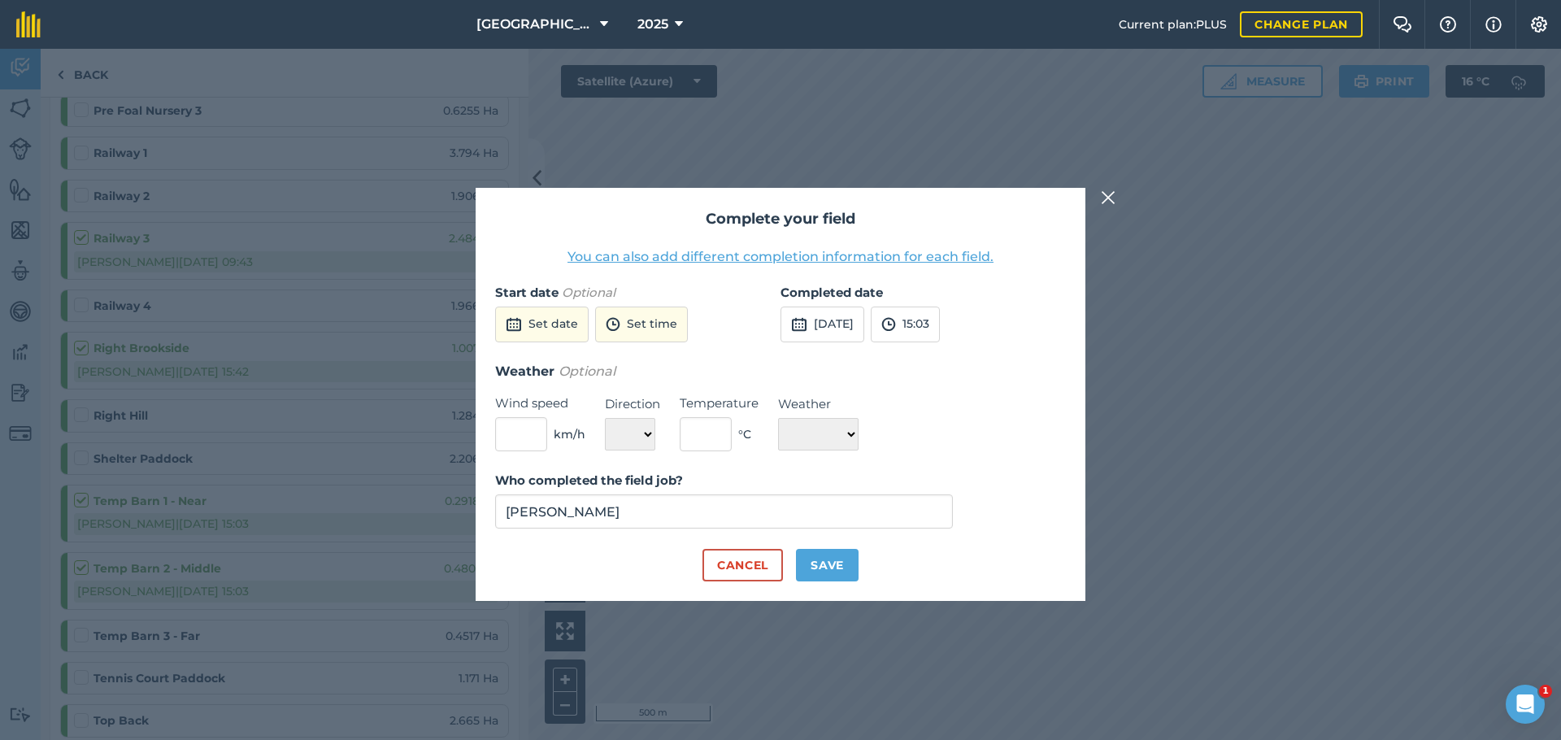
click at [861, 576] on div "Cancel Save" at bounding box center [780, 565] width 571 height 33
click at [855, 575] on button "Save" at bounding box center [827, 565] width 63 height 33
checkbox input "true"
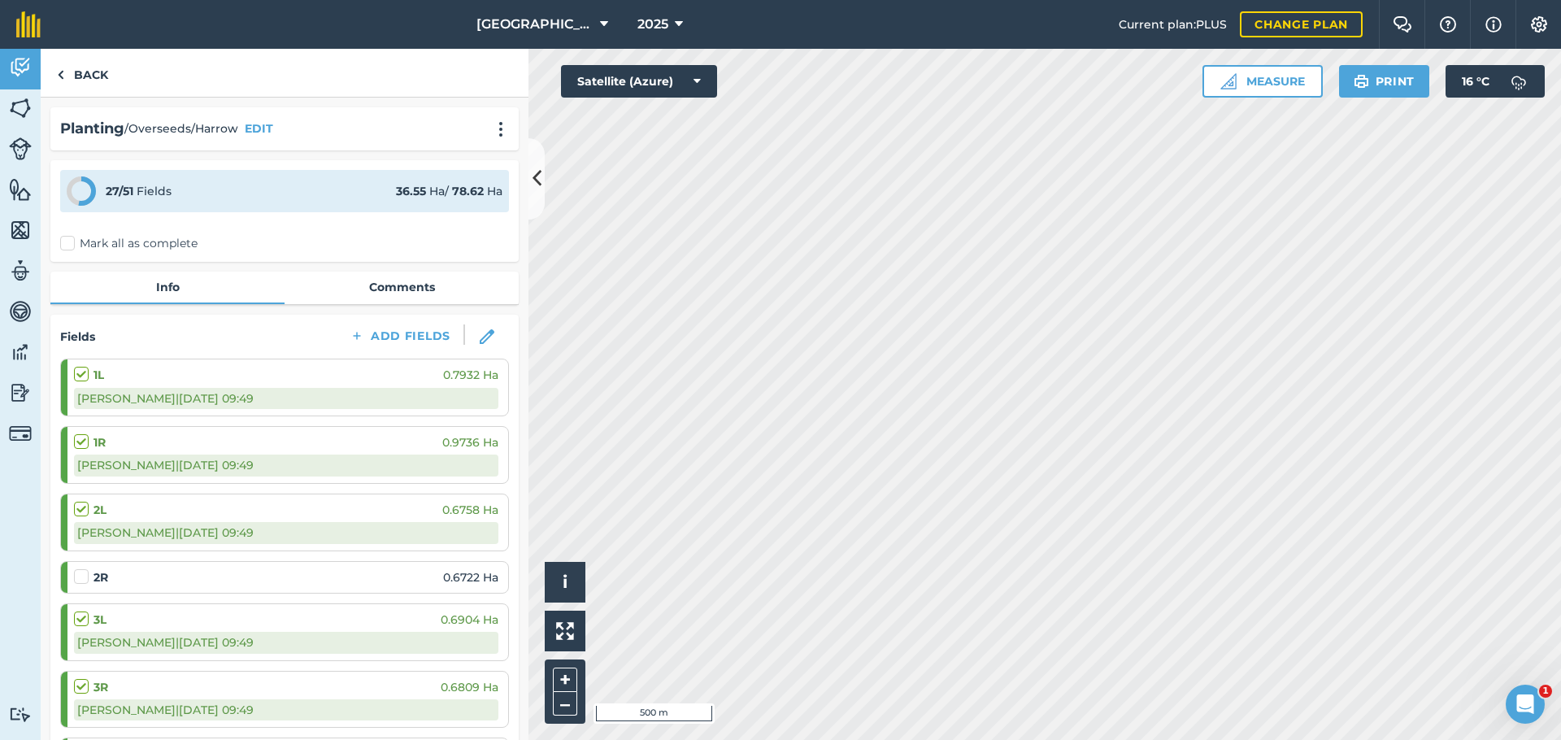
scroll to position [0, 0]
